Goal: Find specific page/section: Find specific page/section

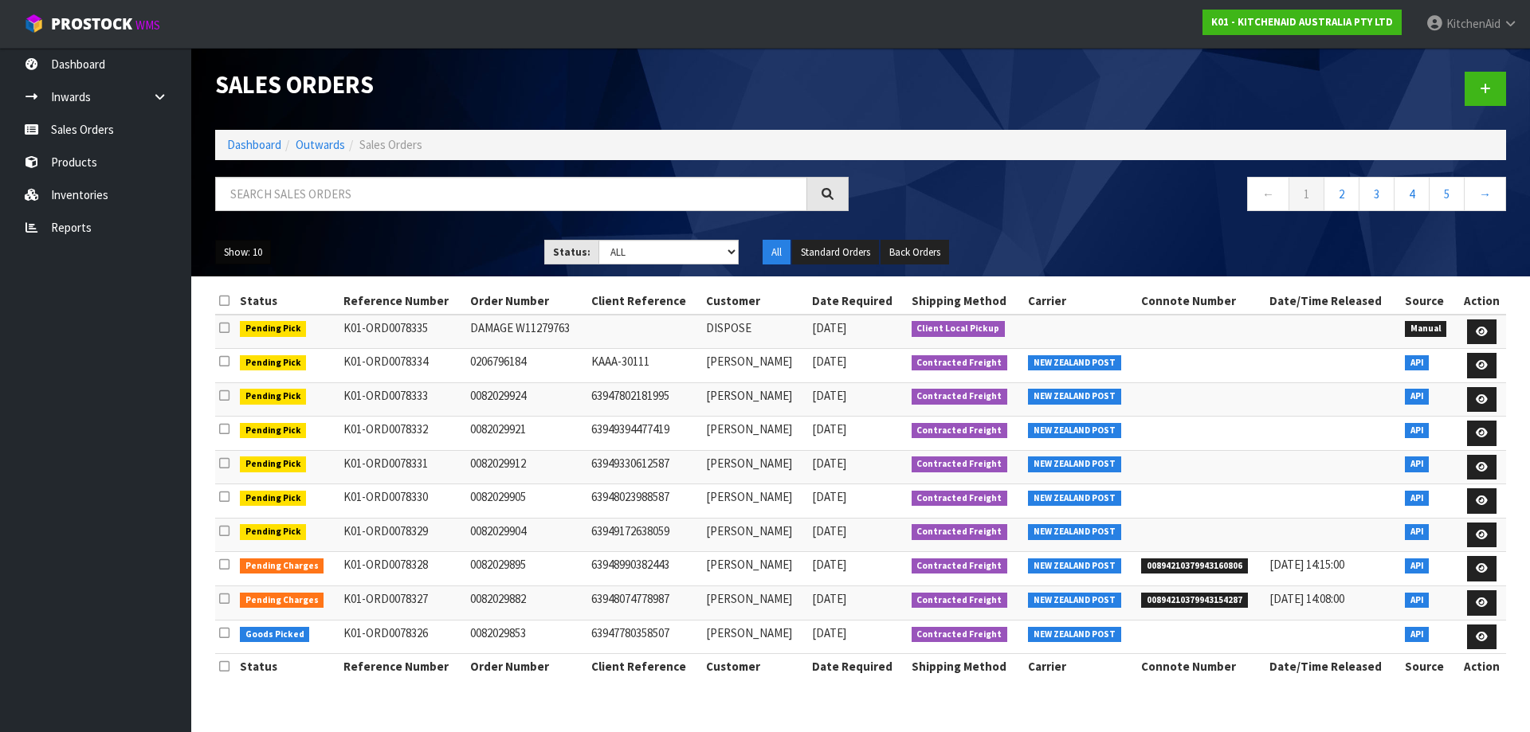
click at [255, 255] on button "Show: 10" at bounding box center [243, 253] width 56 height 26
click at [258, 348] on link "50" at bounding box center [279, 347] width 126 height 22
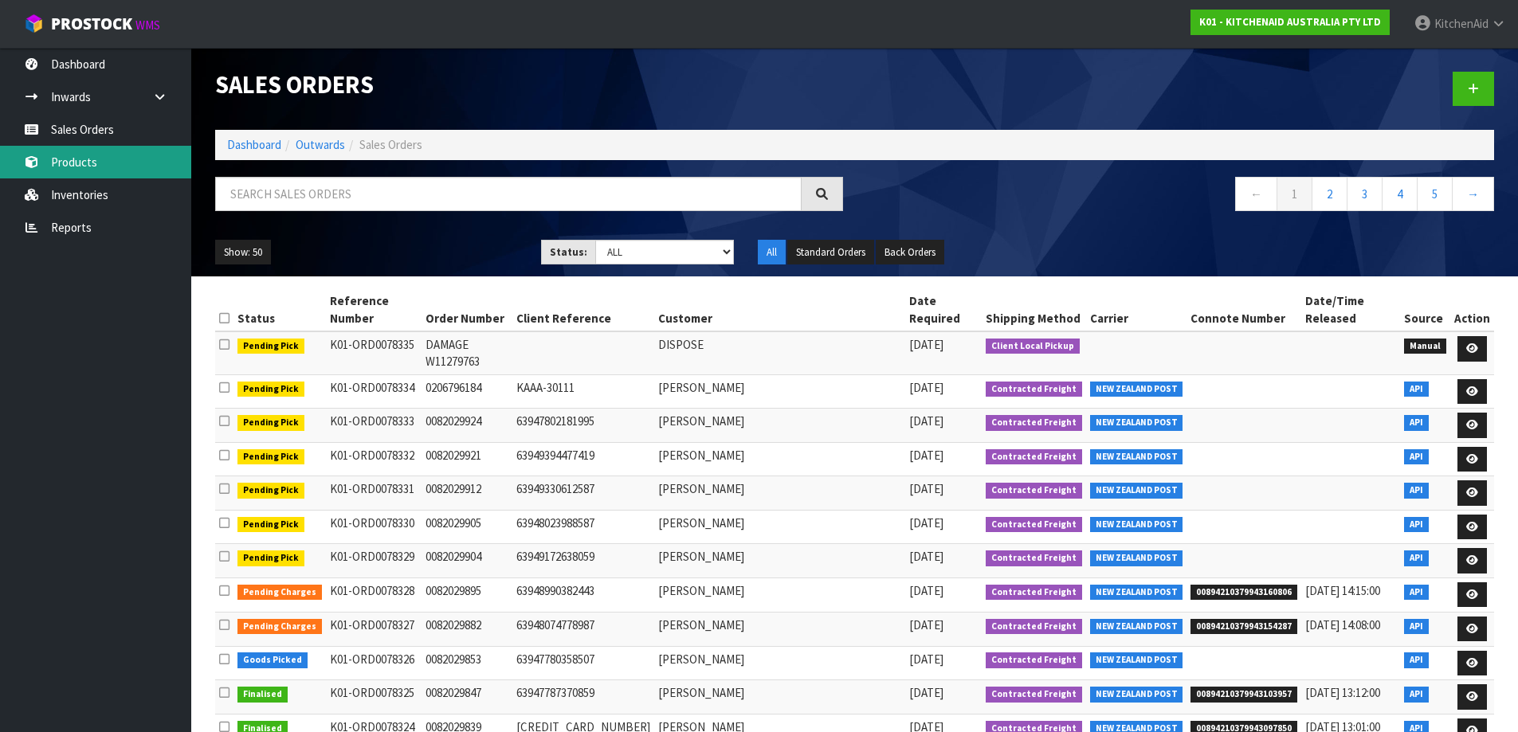
click at [107, 162] on link "Products" at bounding box center [95, 162] width 191 height 33
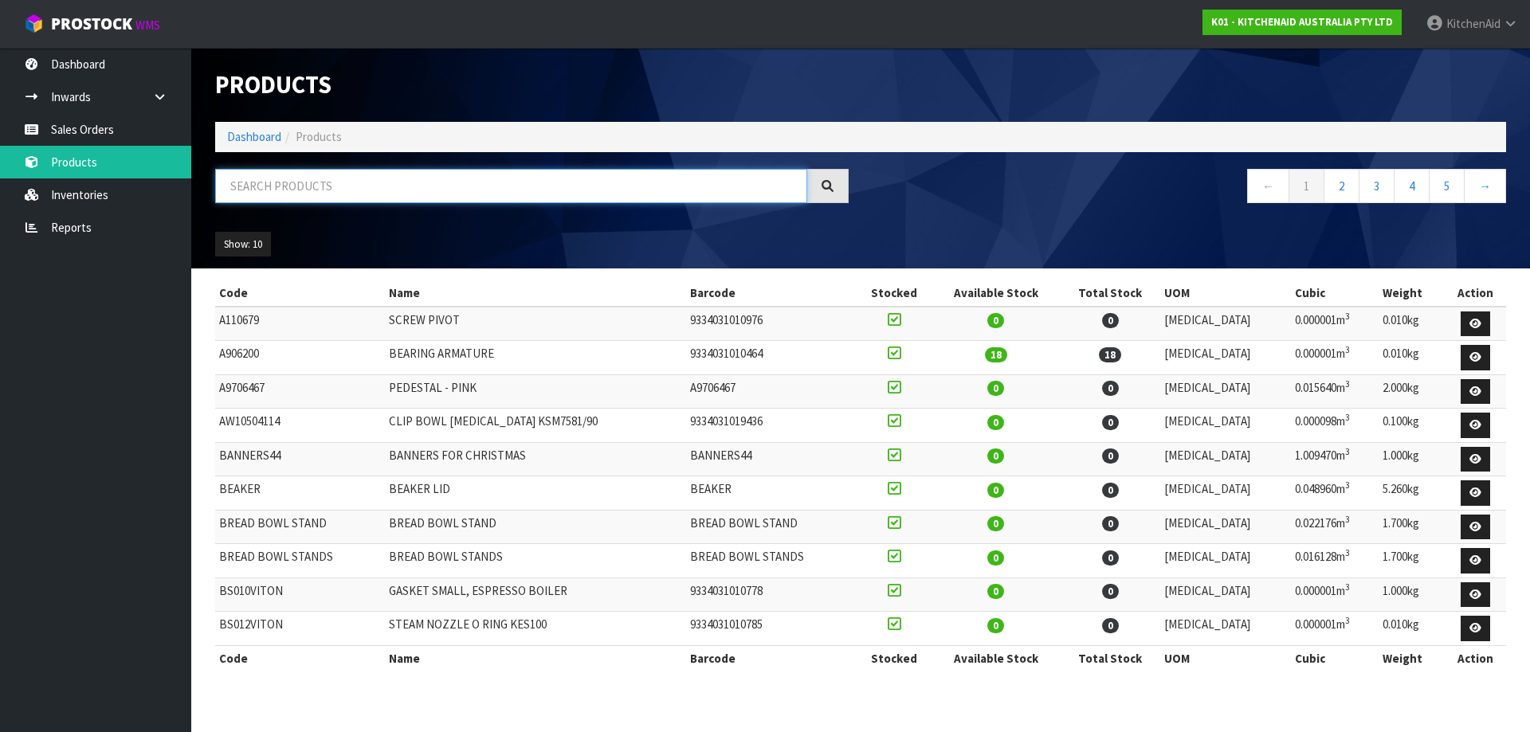
click at [351, 185] on input "text" at bounding box center [511, 186] width 592 height 34
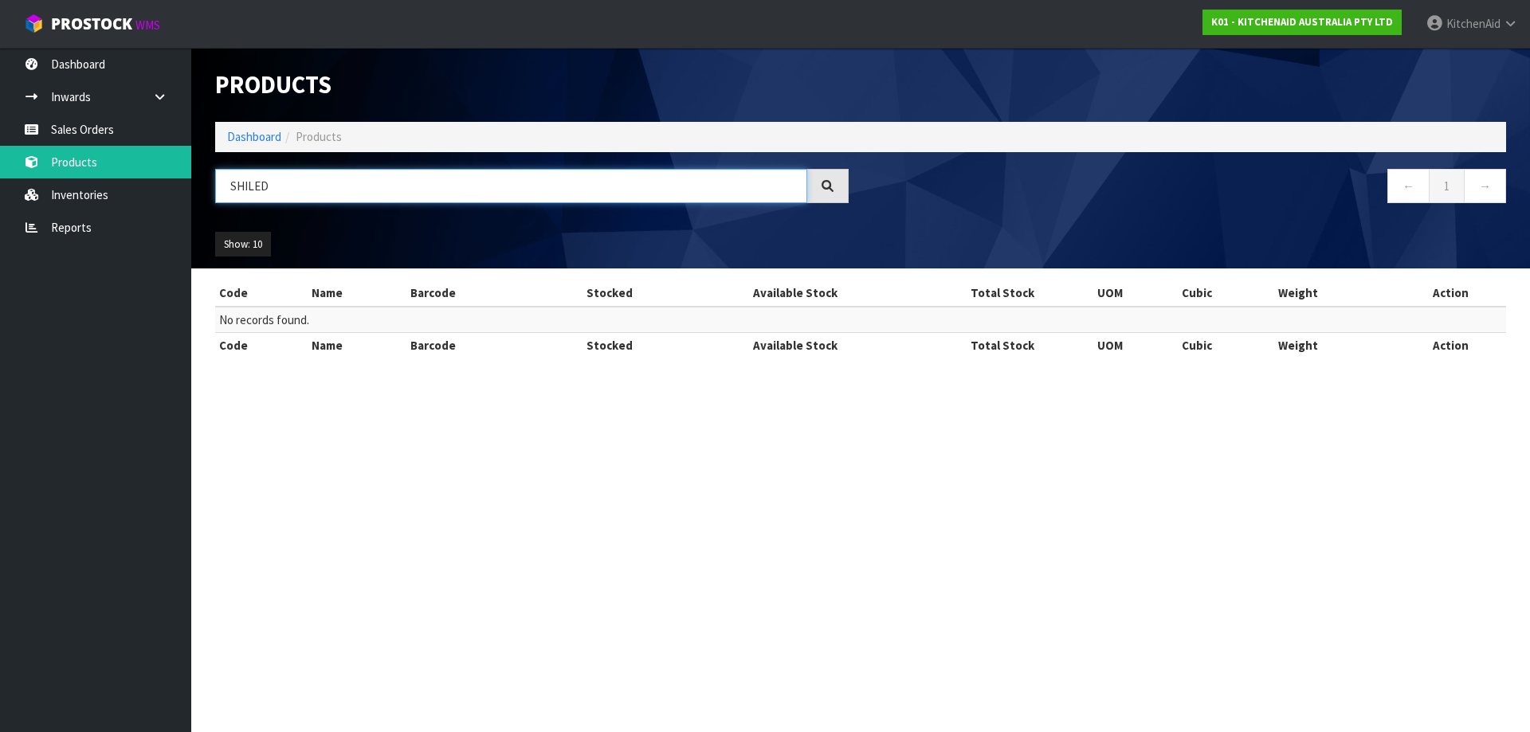
drag, startPoint x: 309, startPoint y: 191, endPoint x: 214, endPoint y: 184, distance: 95.1
click at [214, 184] on div "SHILED" at bounding box center [531, 192] width 657 height 46
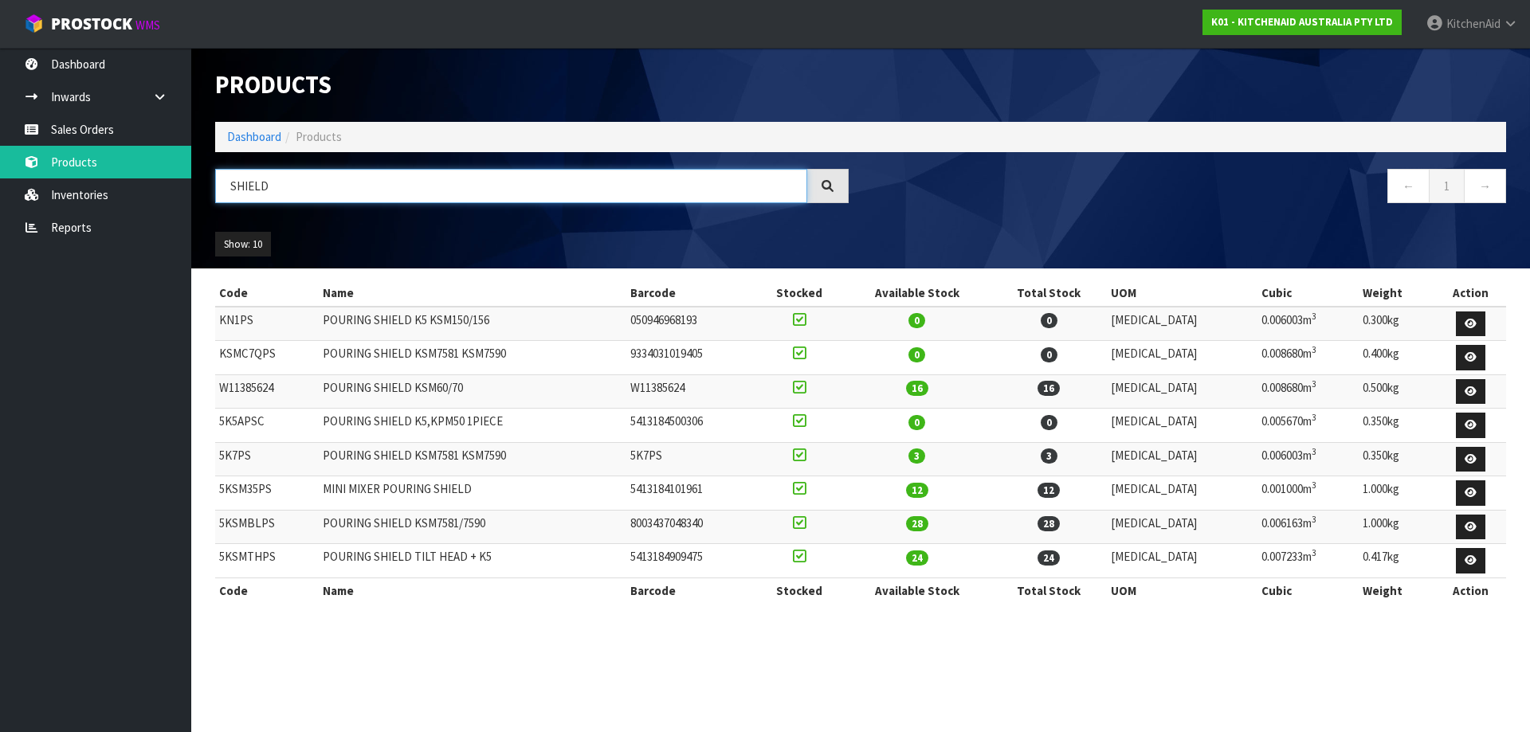
type input "SHIELD"
drag, startPoint x: 279, startPoint y: 552, endPoint x: 217, endPoint y: 550, distance: 62.2
click at [217, 550] on td "5KSMTHPS" at bounding box center [267, 561] width 104 height 34
copy td "5KSMTHPS"
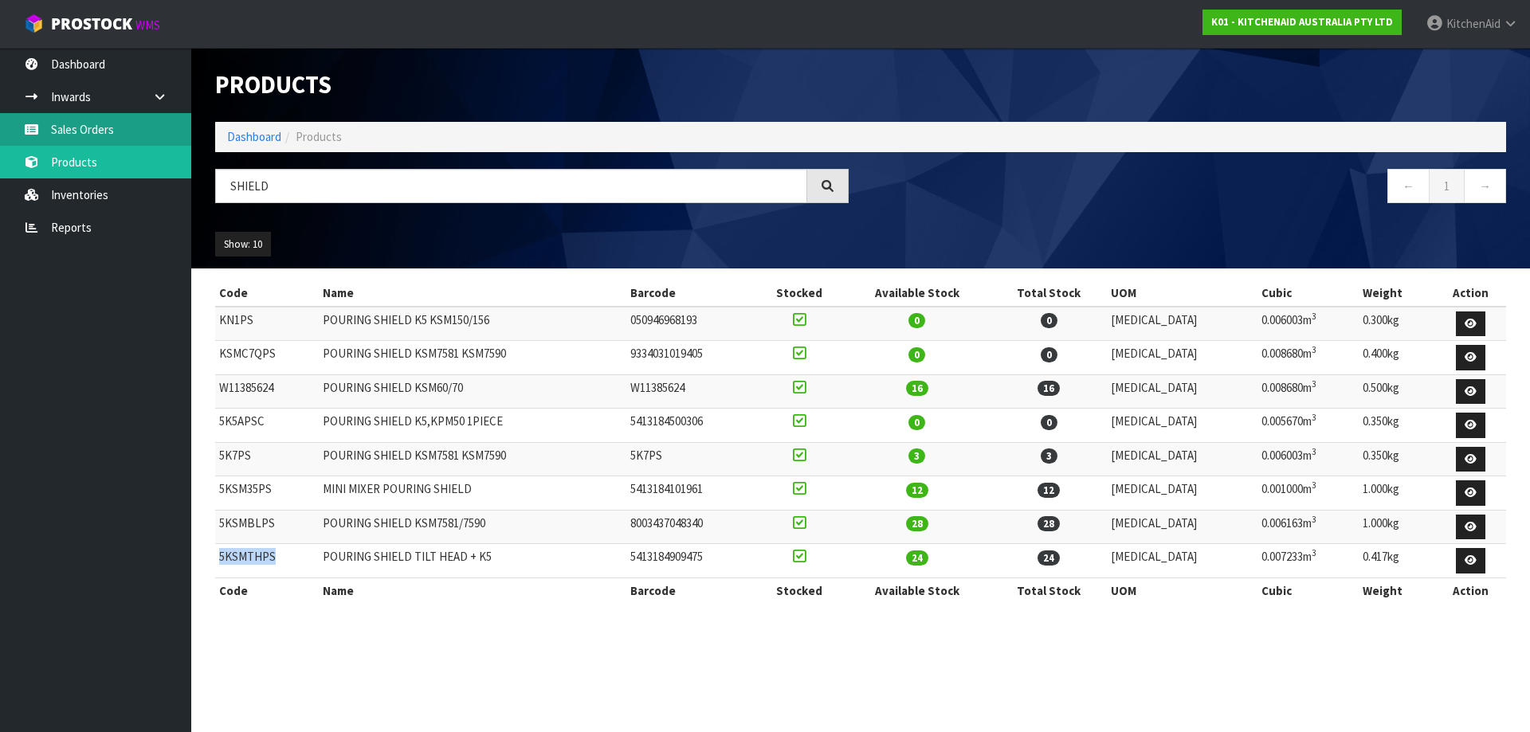
click at [111, 120] on link "Sales Orders" at bounding box center [95, 129] width 191 height 33
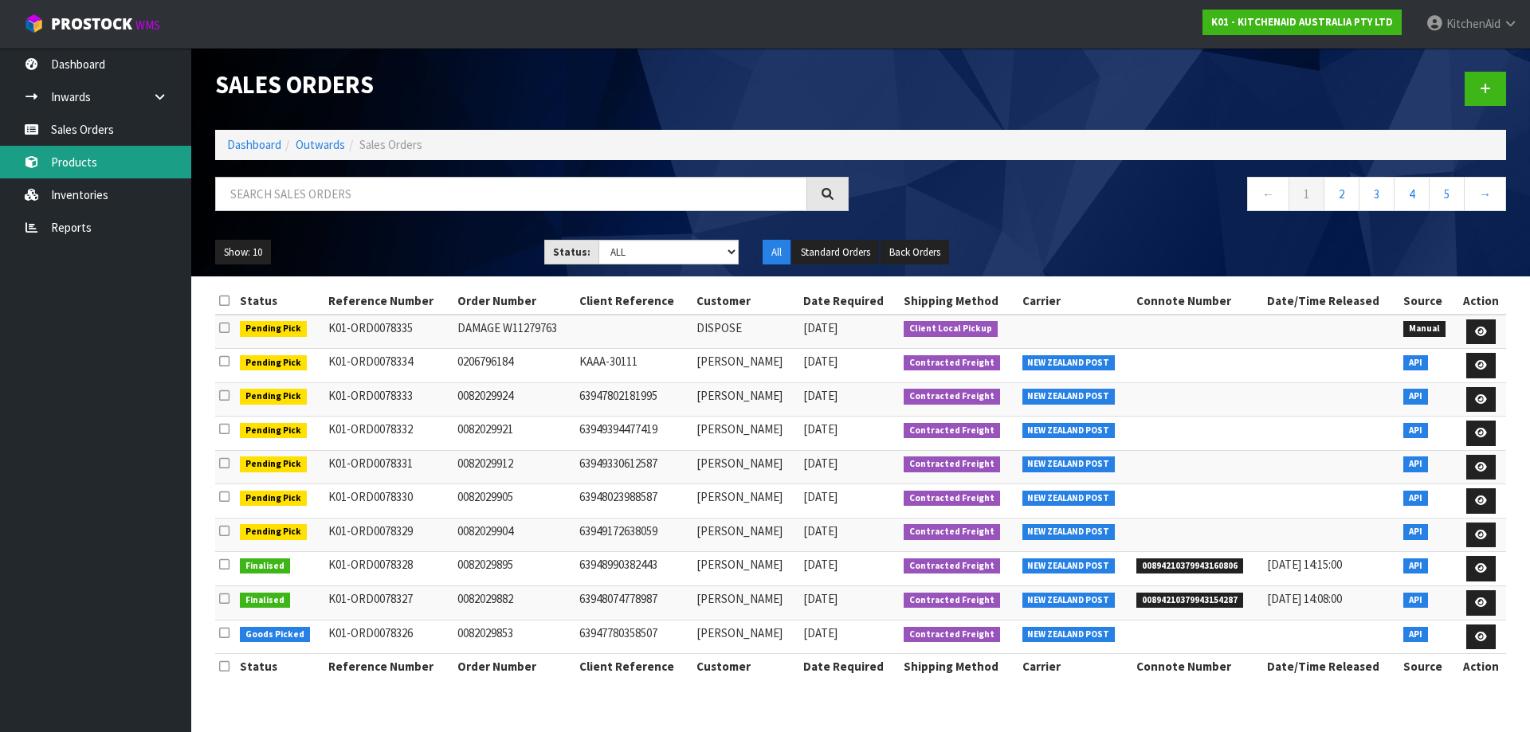
click at [77, 166] on link "Products" at bounding box center [95, 162] width 191 height 33
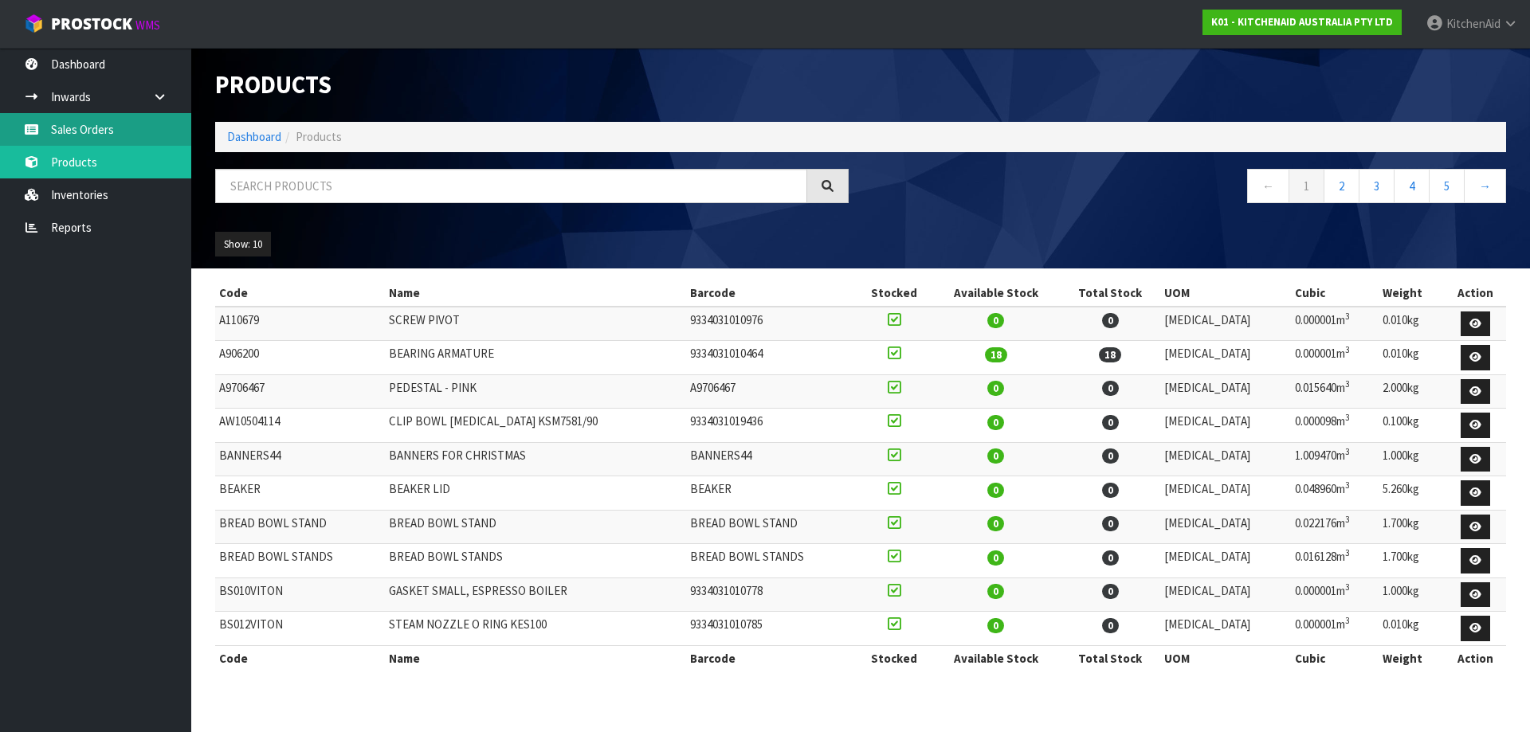
click at [100, 135] on link "Sales Orders" at bounding box center [95, 129] width 191 height 33
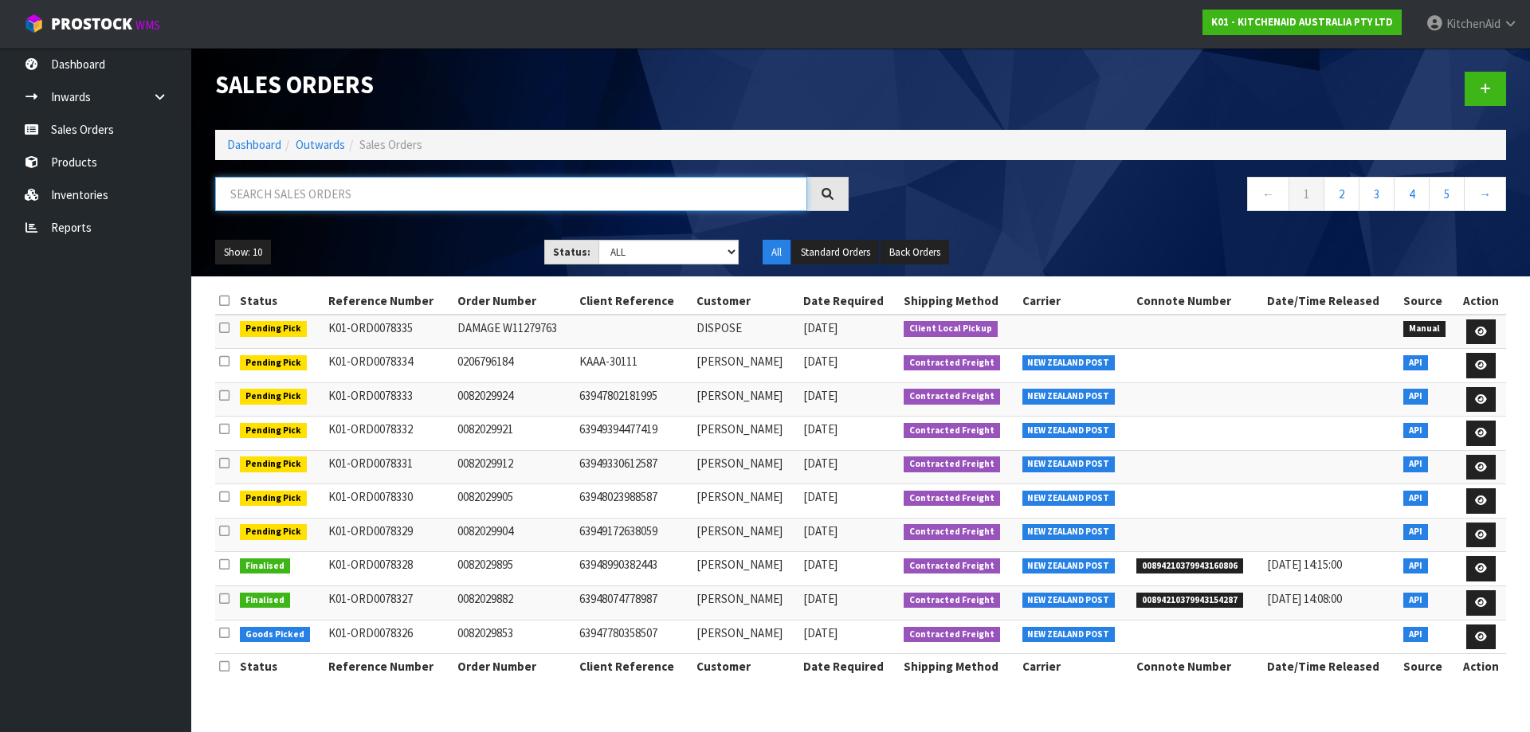
click at [449, 201] on input "text" at bounding box center [511, 194] width 592 height 34
paste input "82023791"
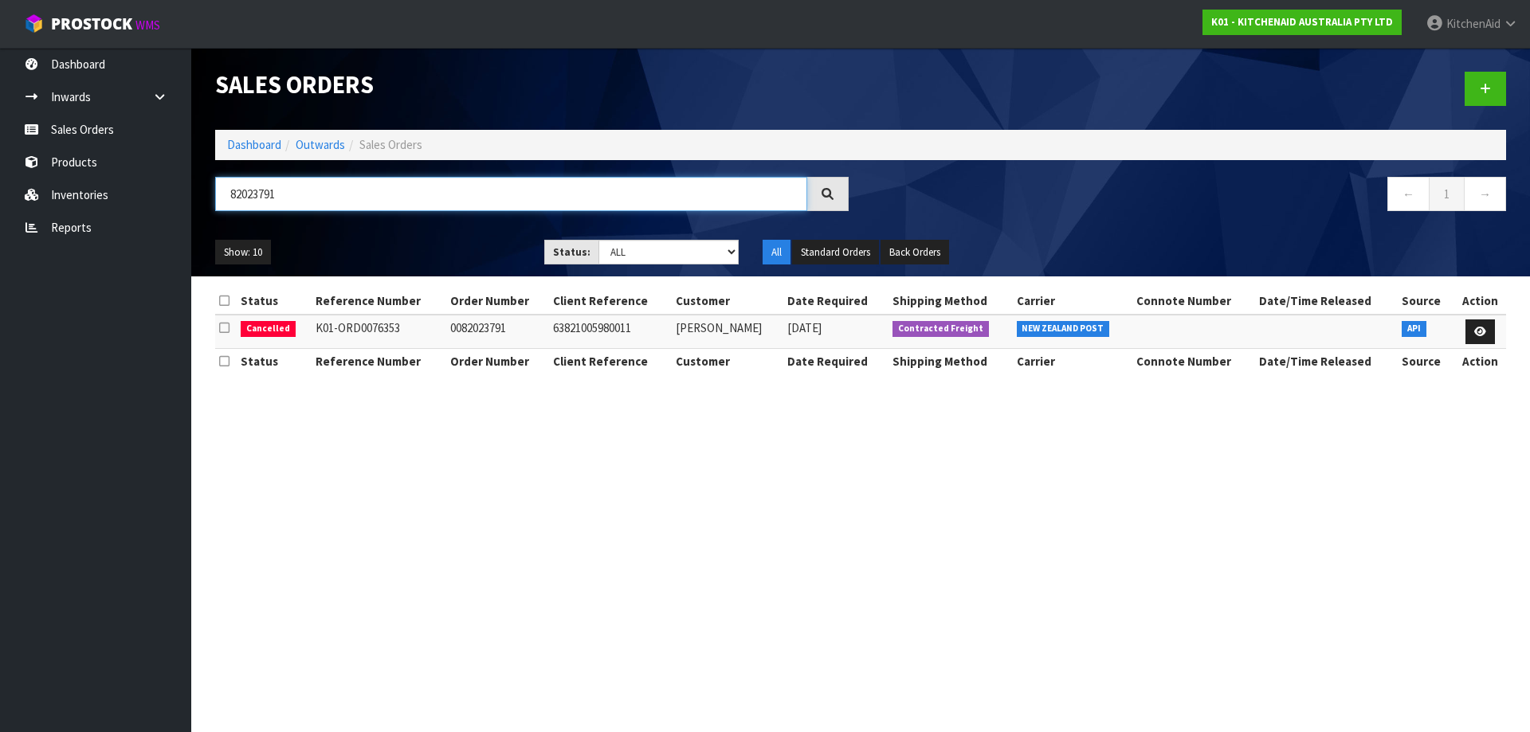
drag, startPoint x: 309, startPoint y: 192, endPoint x: 206, endPoint y: 177, distance: 103.9
click at [206, 177] on div "82023791" at bounding box center [531, 200] width 657 height 46
paste input "7138"
type input "82027138"
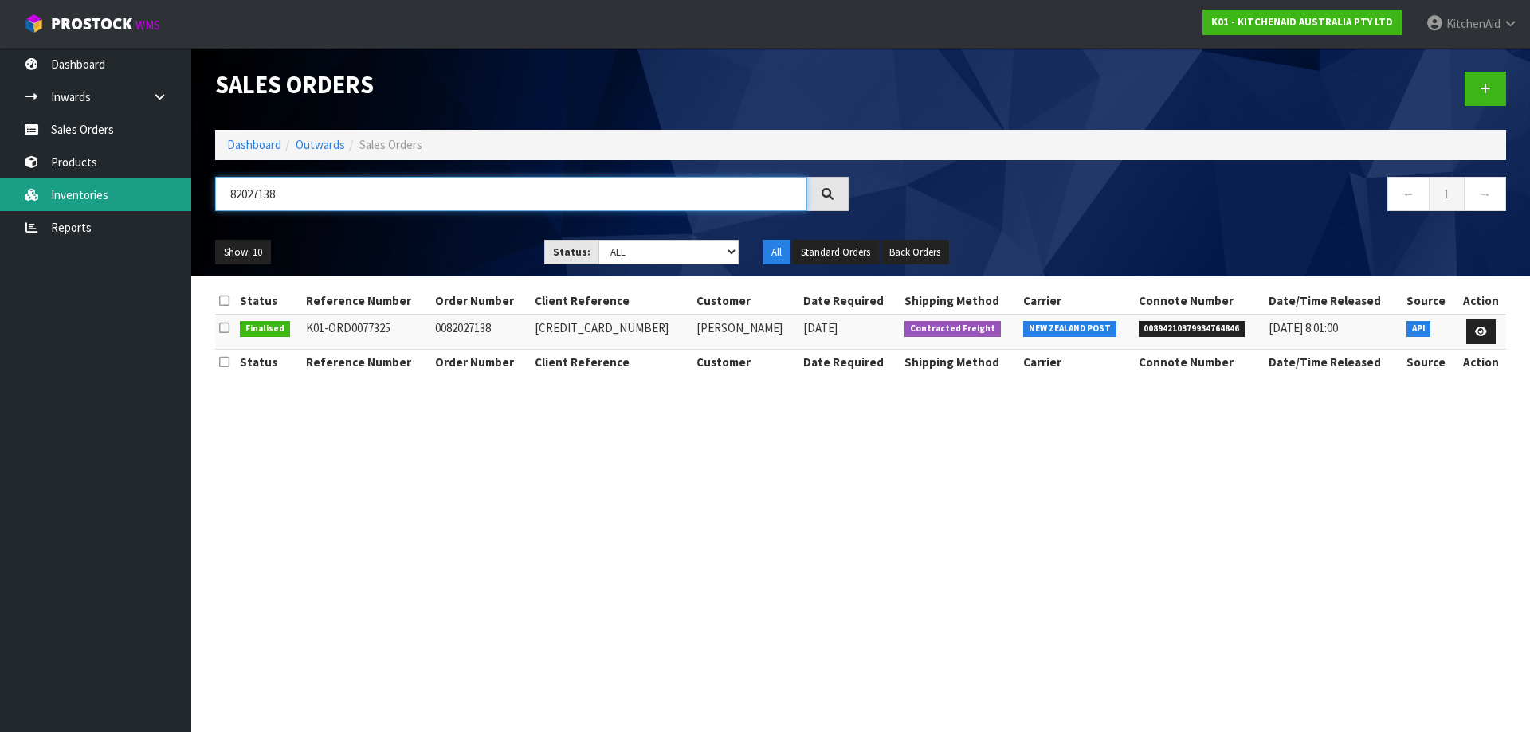
drag, startPoint x: 350, startPoint y: 195, endPoint x: 168, endPoint y: 199, distance: 181.7
click at [168, 199] on body "Toggle navigation ProStock WMS K01 - KITCHENAID AUSTRALIA PTY LTD [GEOGRAPHIC_D…" at bounding box center [765, 366] width 1530 height 732
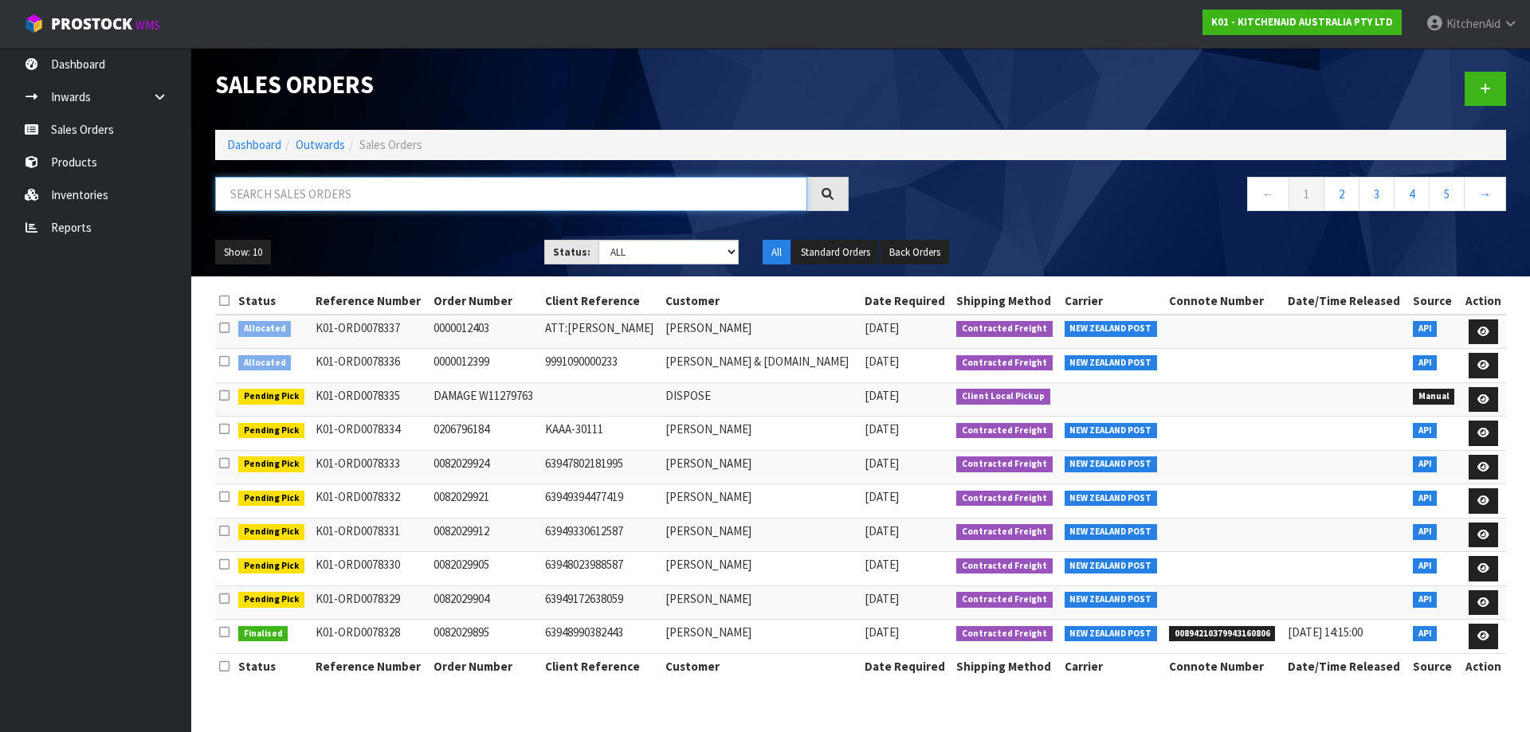
click at [273, 195] on input "text" at bounding box center [511, 194] width 592 height 34
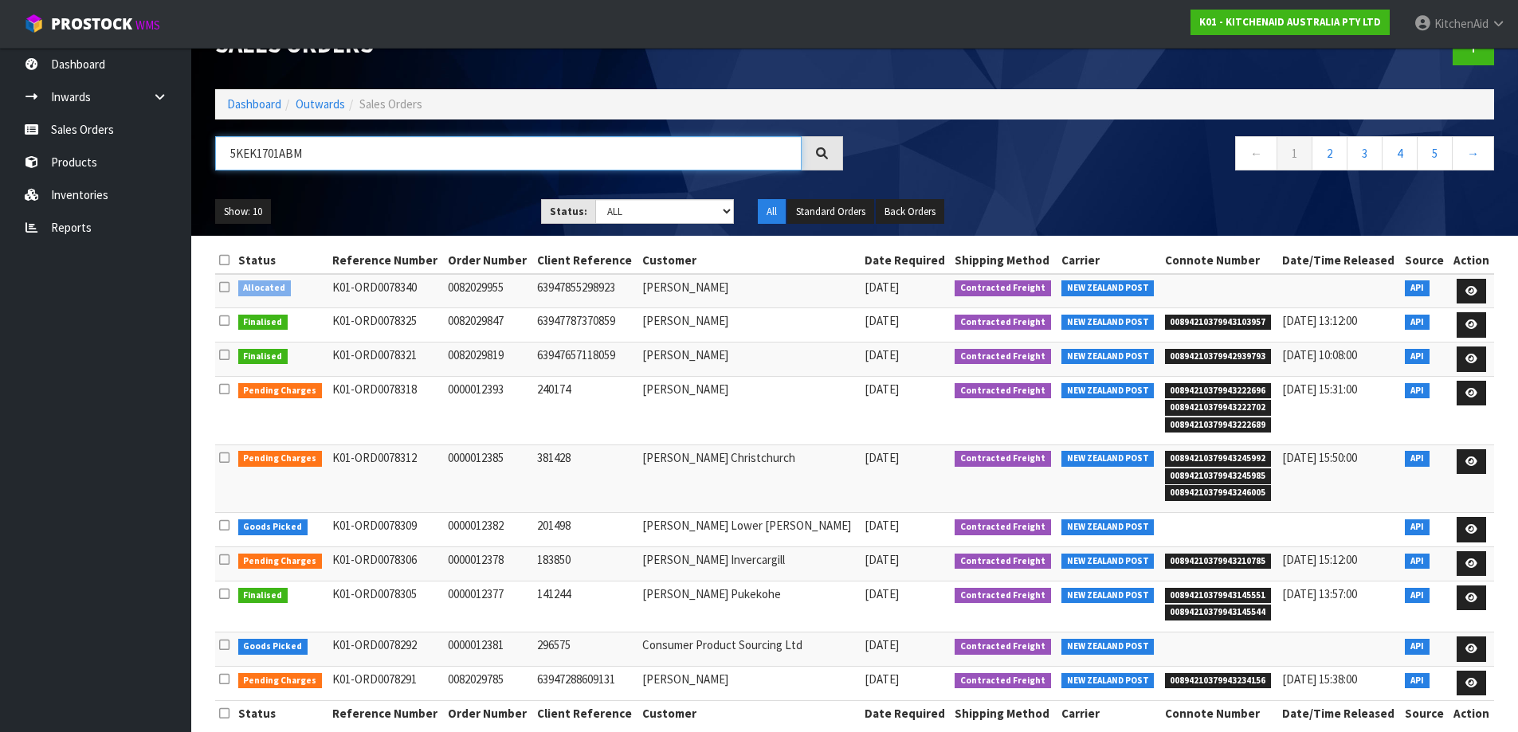
scroll to position [63, 0]
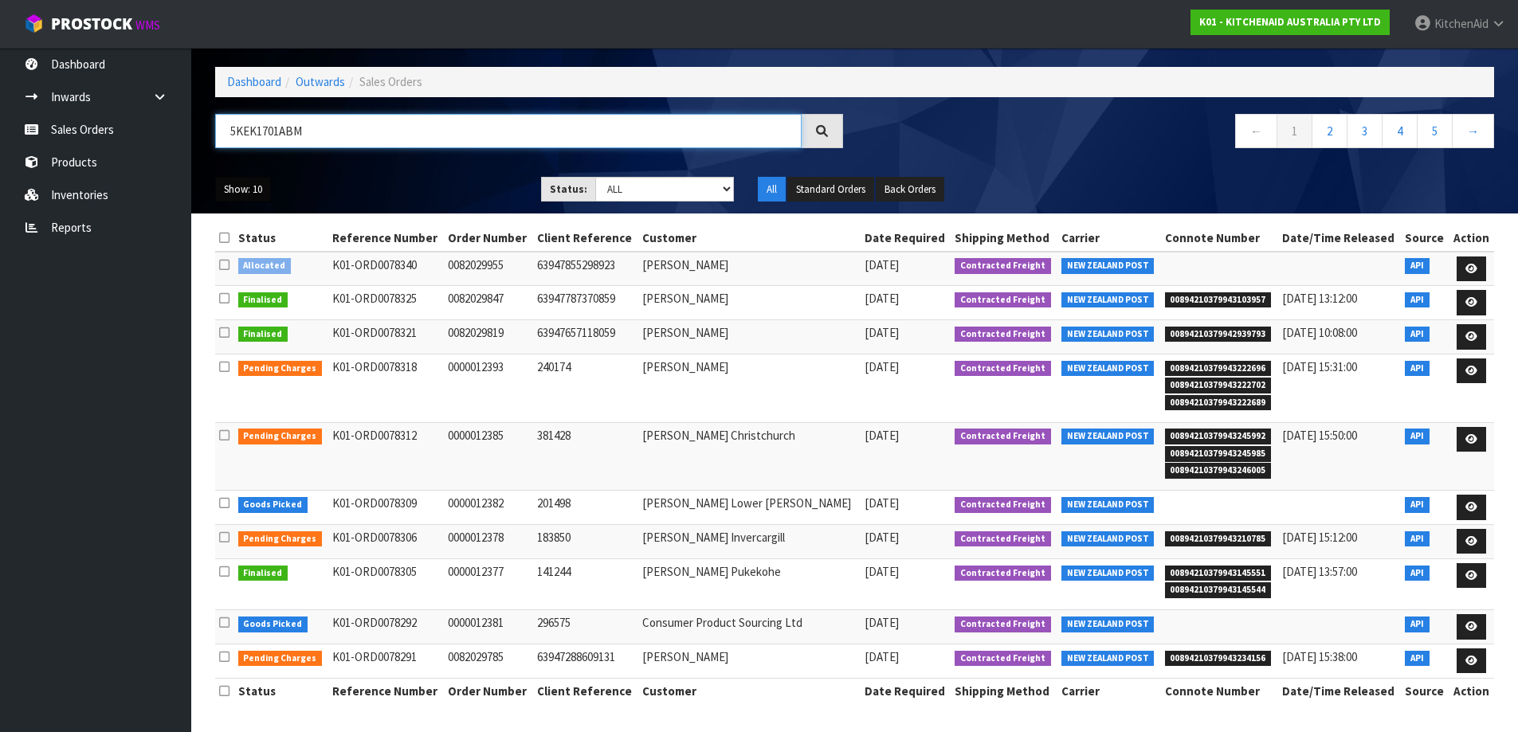
type input "5KEK1701ABM"
click at [237, 194] on button "Show: 10" at bounding box center [243, 190] width 56 height 26
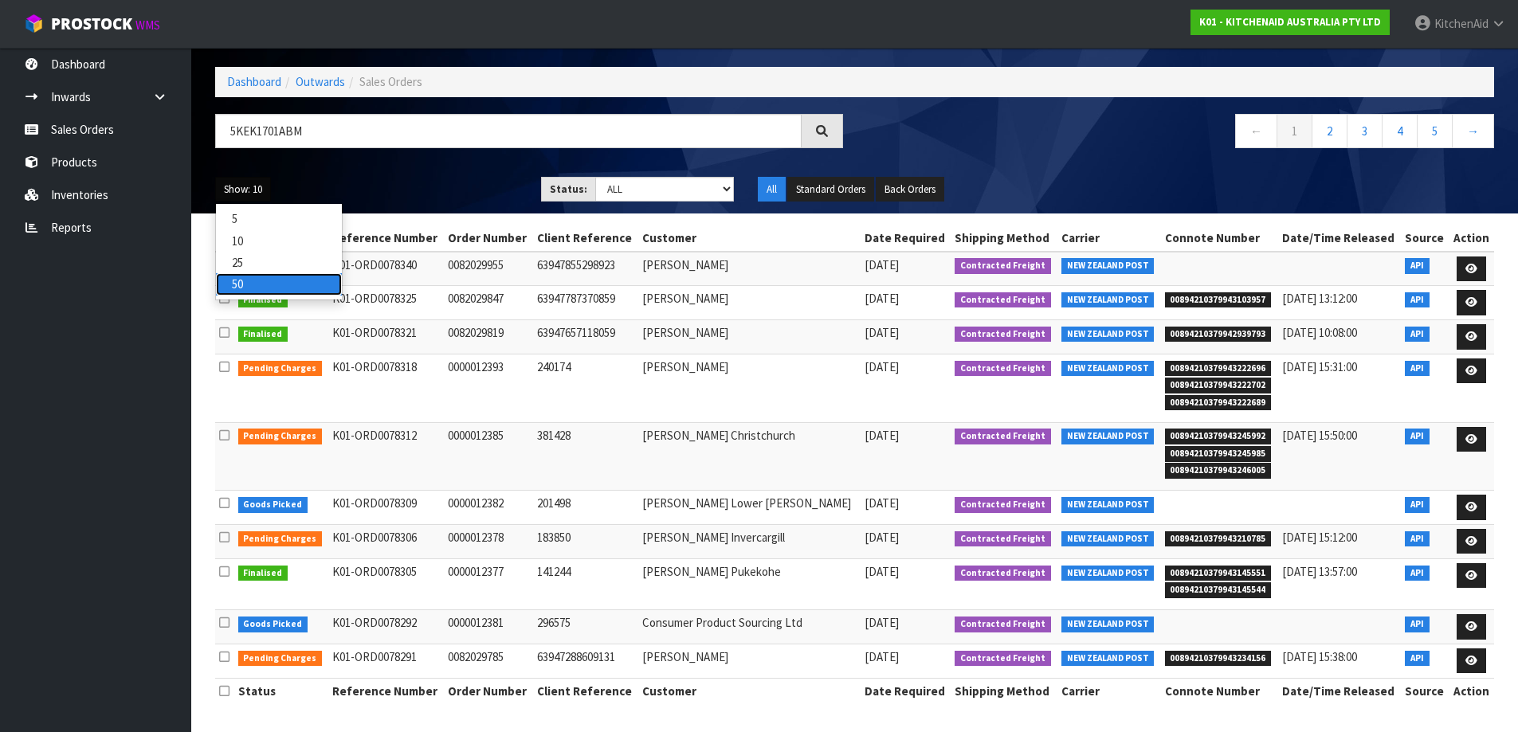
click at [250, 286] on link "50" at bounding box center [279, 284] width 126 height 22
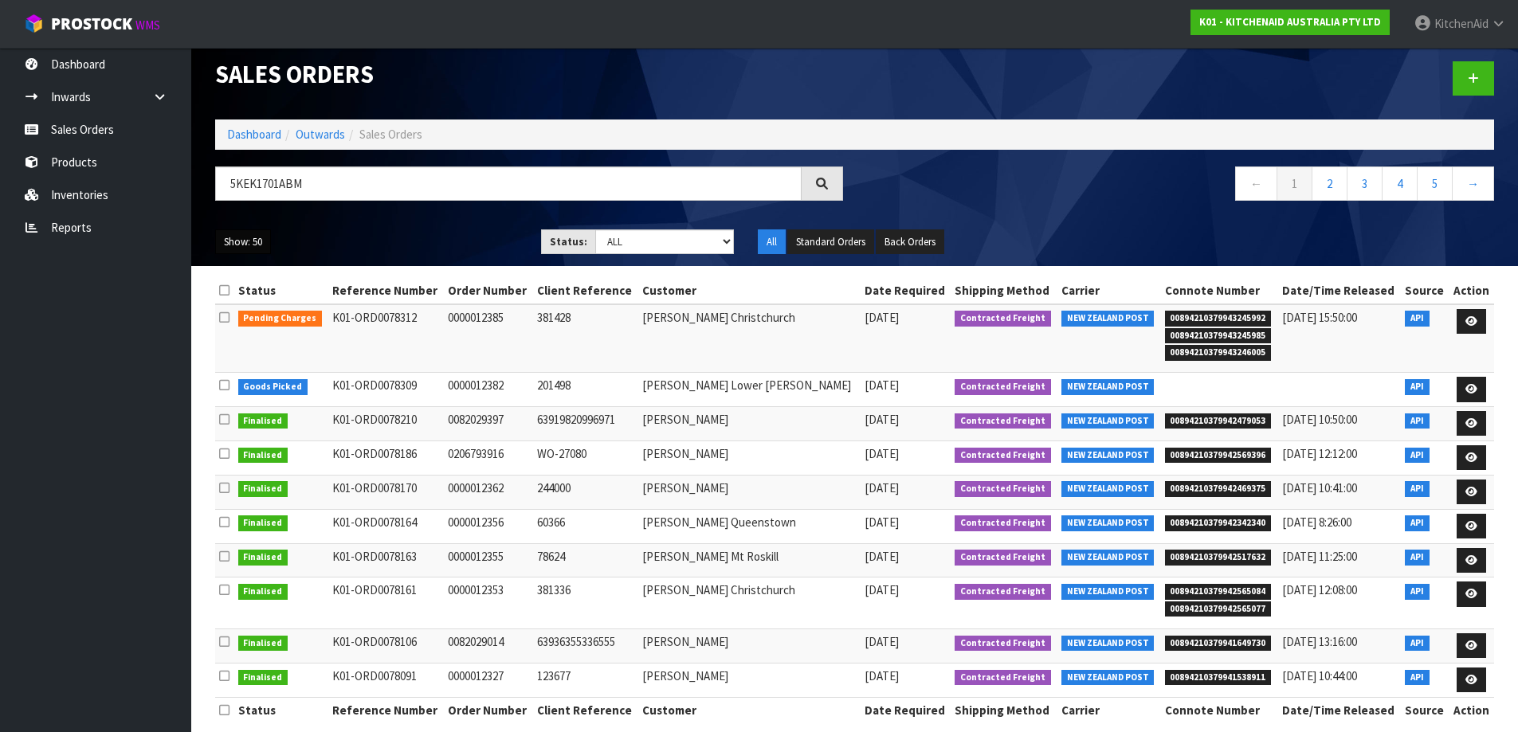
scroll to position [0, 0]
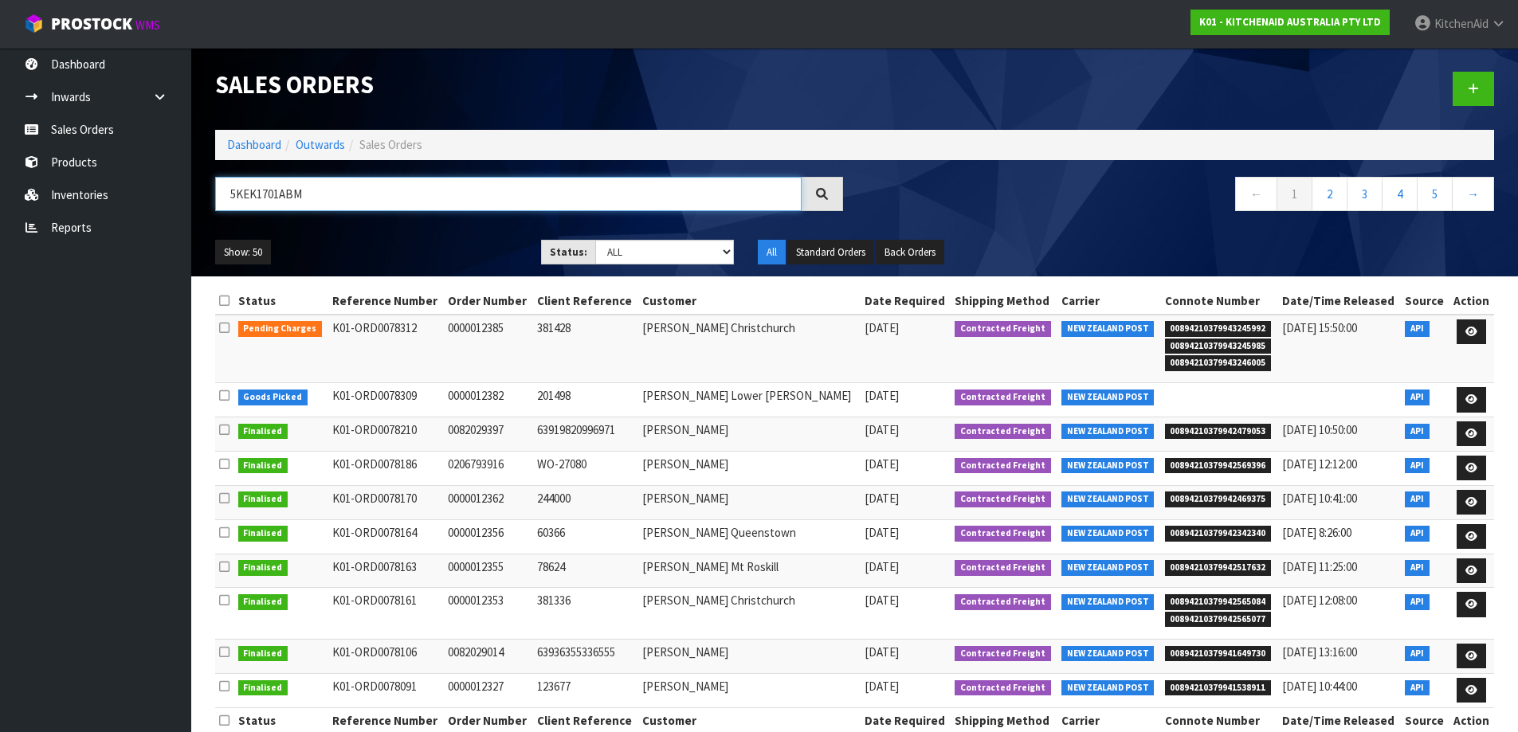
click at [351, 194] on input "5KEK1701ABM" at bounding box center [508, 194] width 587 height 34
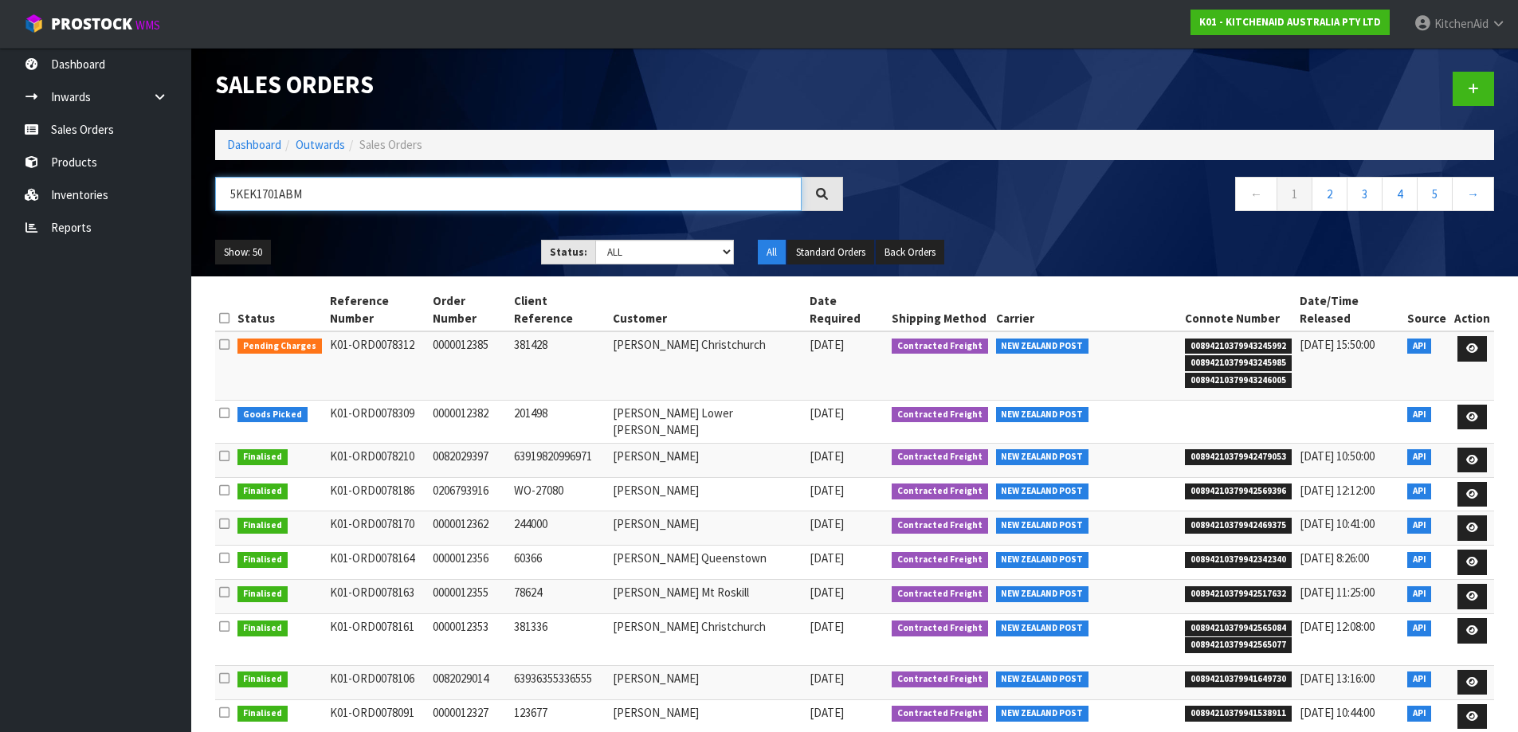
drag, startPoint x: 319, startPoint y: 191, endPoint x: 214, endPoint y: 187, distance: 105.3
click at [214, 187] on div "5KEK1701ABM" at bounding box center [529, 200] width 652 height 46
